Goal: Navigation & Orientation: Understand site structure

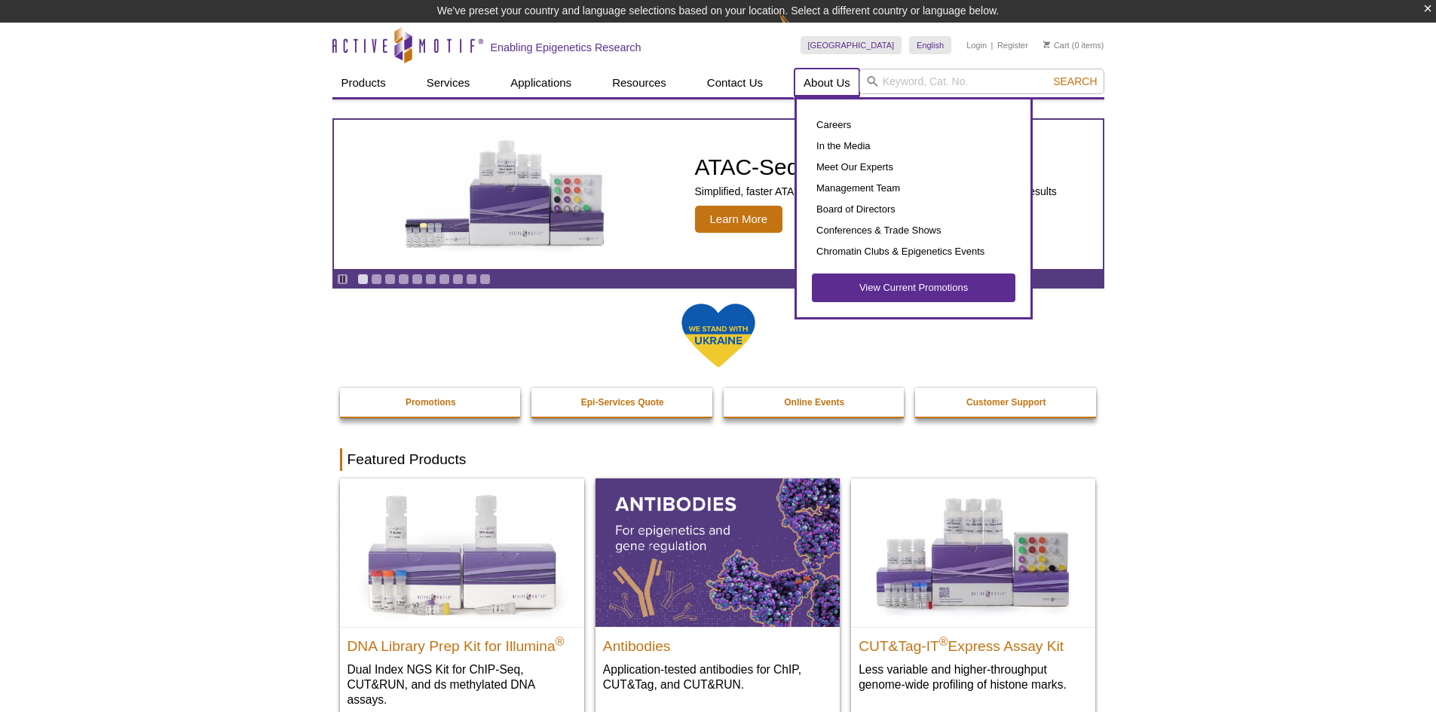
click at [817, 93] on link "About Us" at bounding box center [826, 83] width 65 height 29
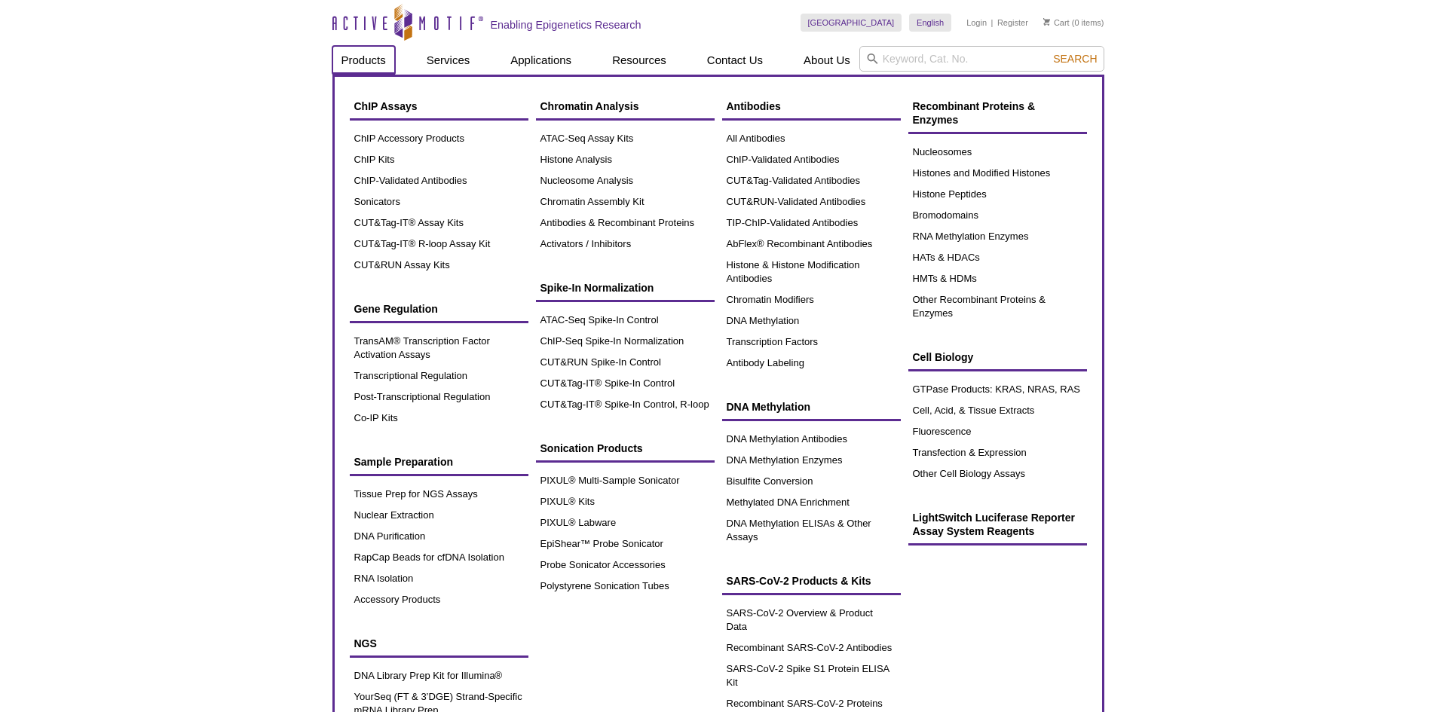
click at [350, 57] on link "Products" at bounding box center [363, 60] width 63 height 29
